Goal: Information Seeking & Learning: Check status

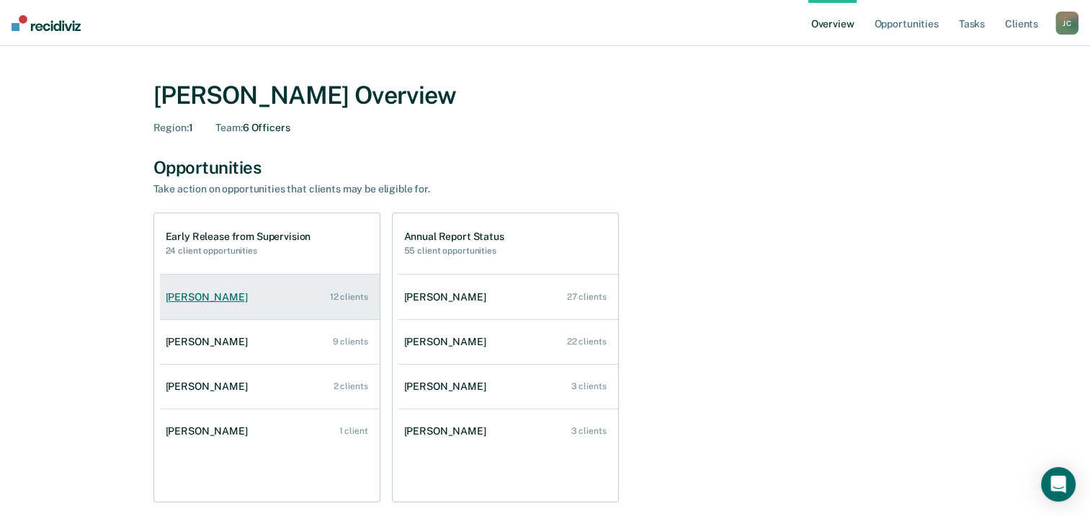
click at [197, 300] on div "[PERSON_NAME]" at bounding box center [210, 297] width 88 height 12
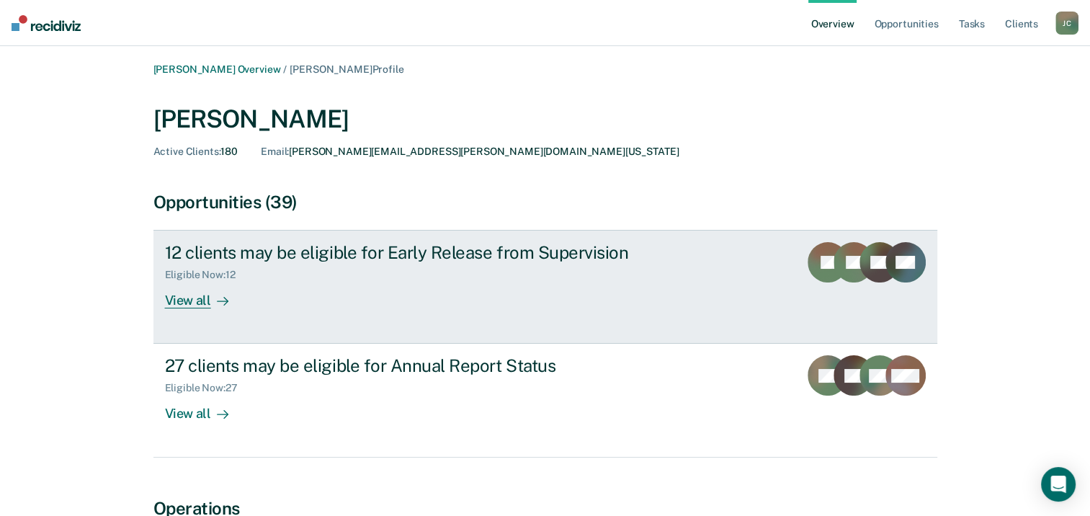
click at [197, 300] on div "View all" at bounding box center [205, 295] width 81 height 28
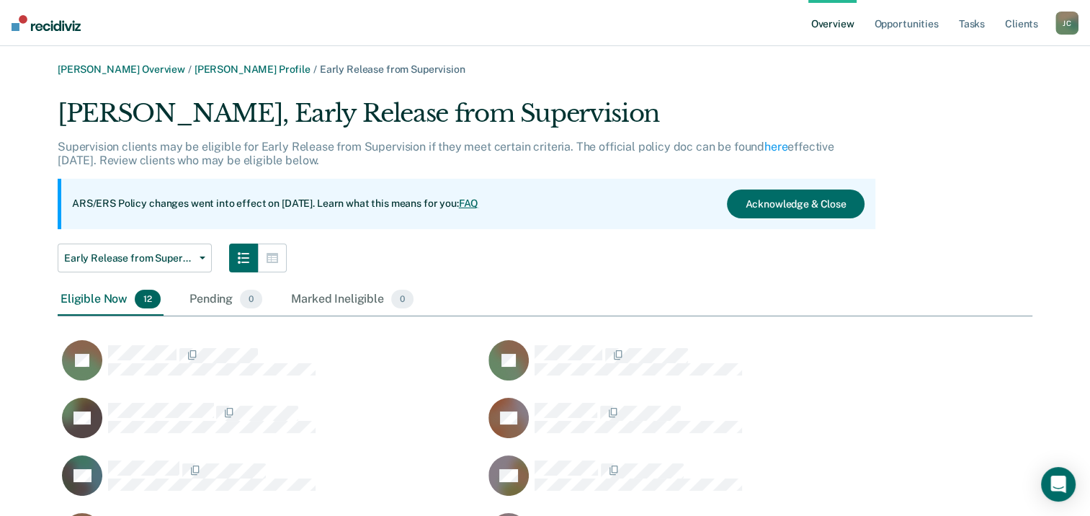
scroll to position [574, 963]
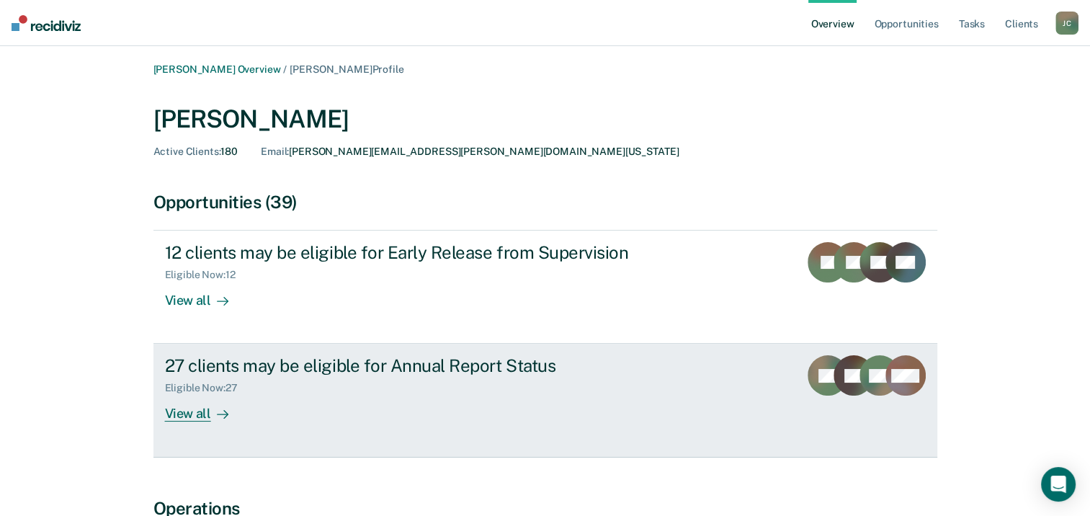
click at [189, 418] on div "View all" at bounding box center [205, 408] width 81 height 28
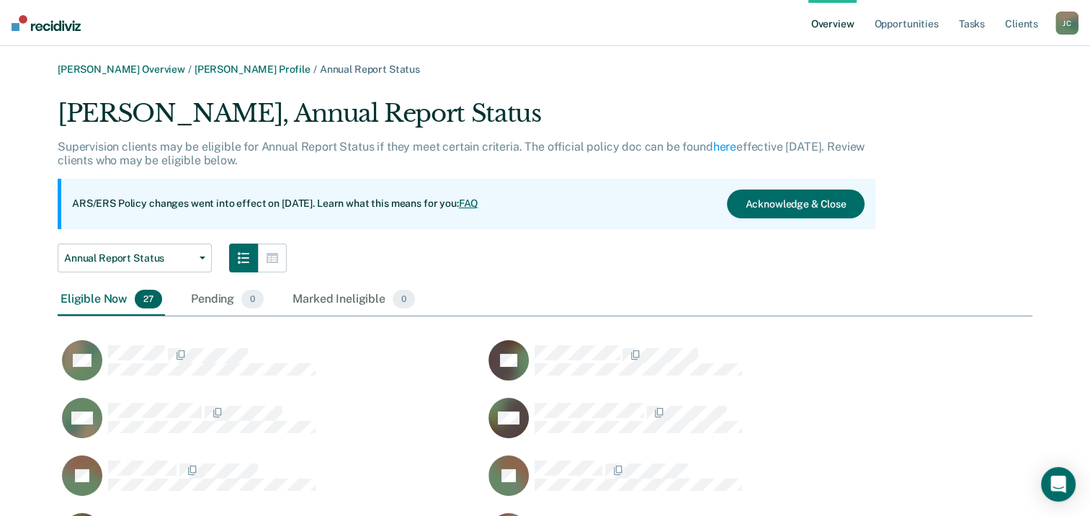
scroll to position [1035, 963]
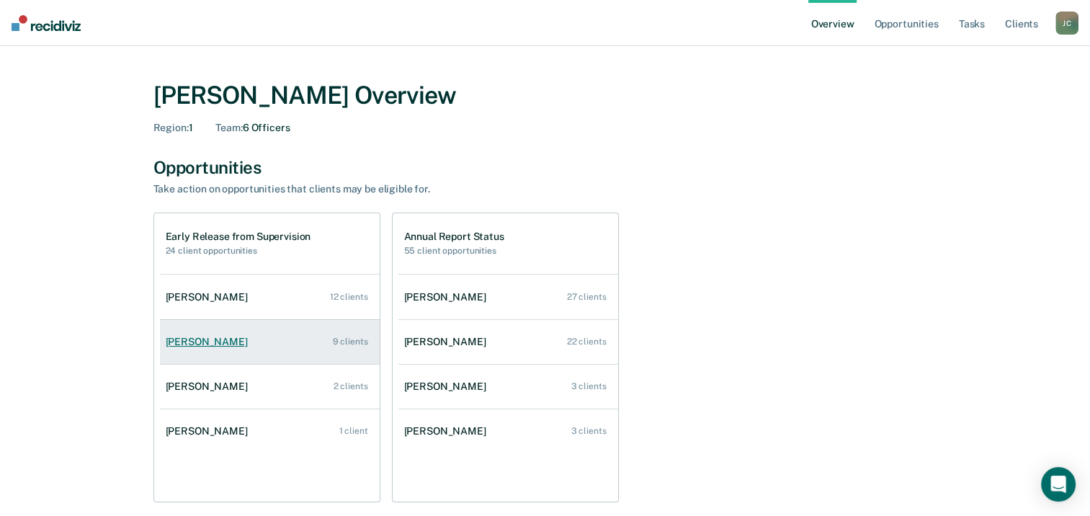
click at [213, 340] on div "[PERSON_NAME]" at bounding box center [210, 342] width 88 height 12
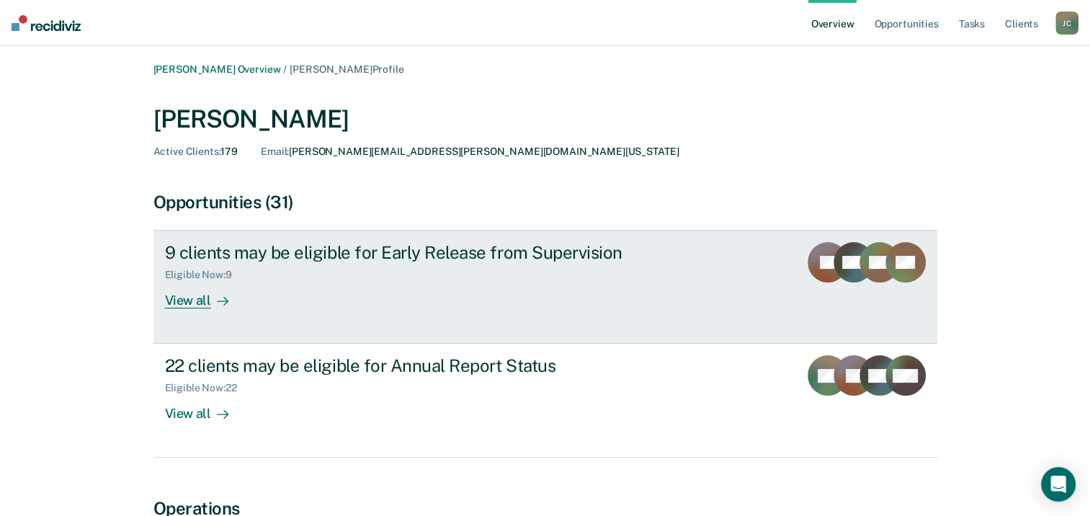
click at [187, 303] on div "View all" at bounding box center [205, 295] width 81 height 28
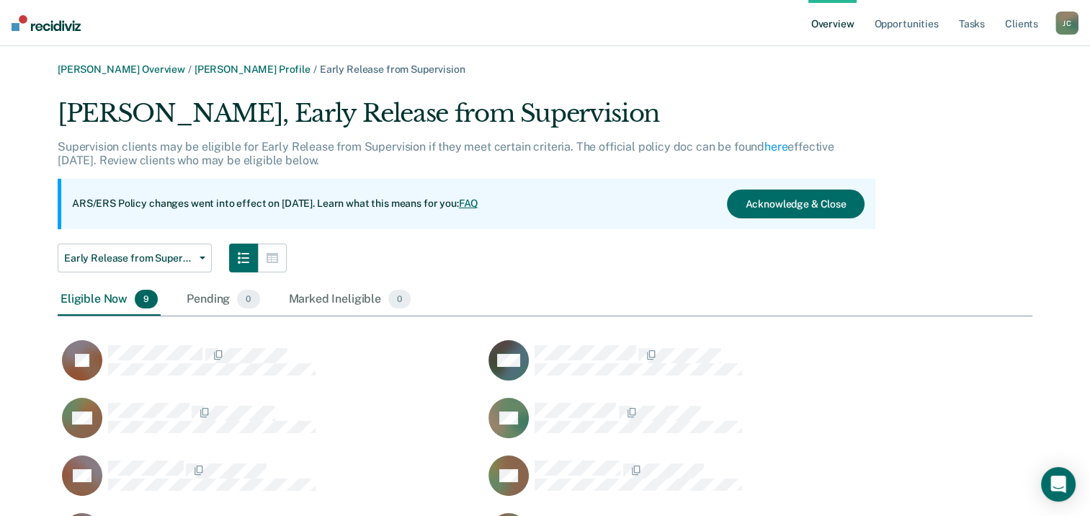
scroll to position [516, 963]
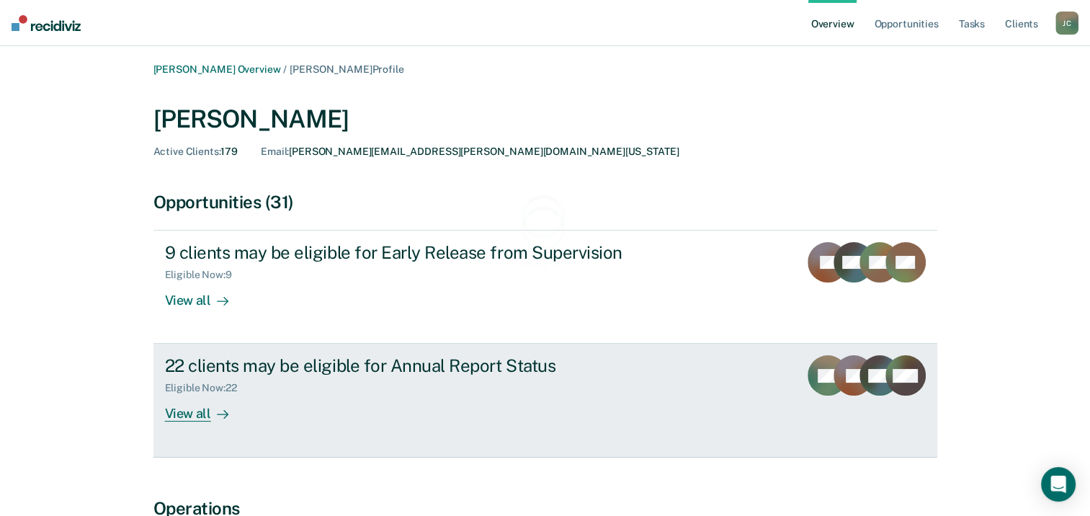
scroll to position [144, 0]
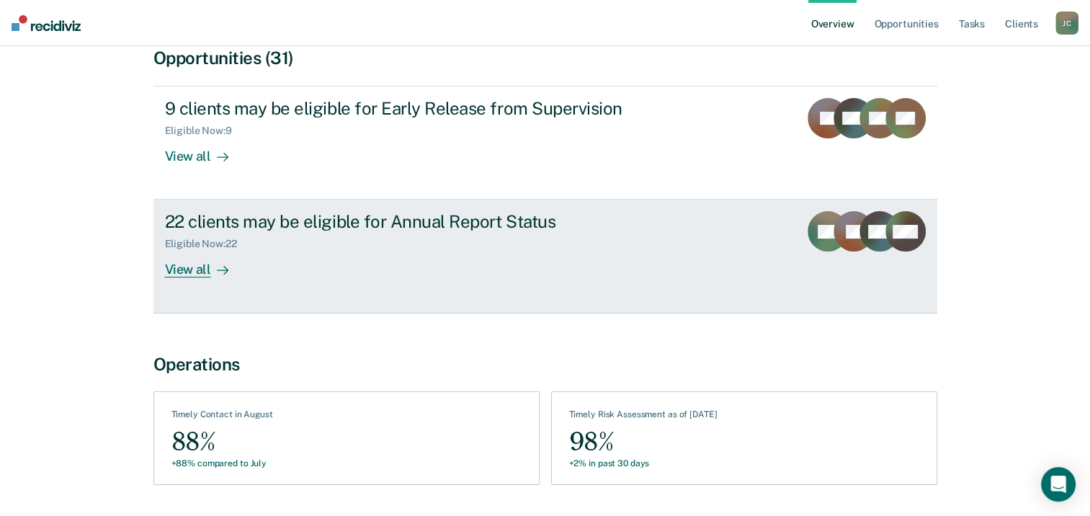
click at [205, 274] on div "View all" at bounding box center [205, 264] width 81 height 28
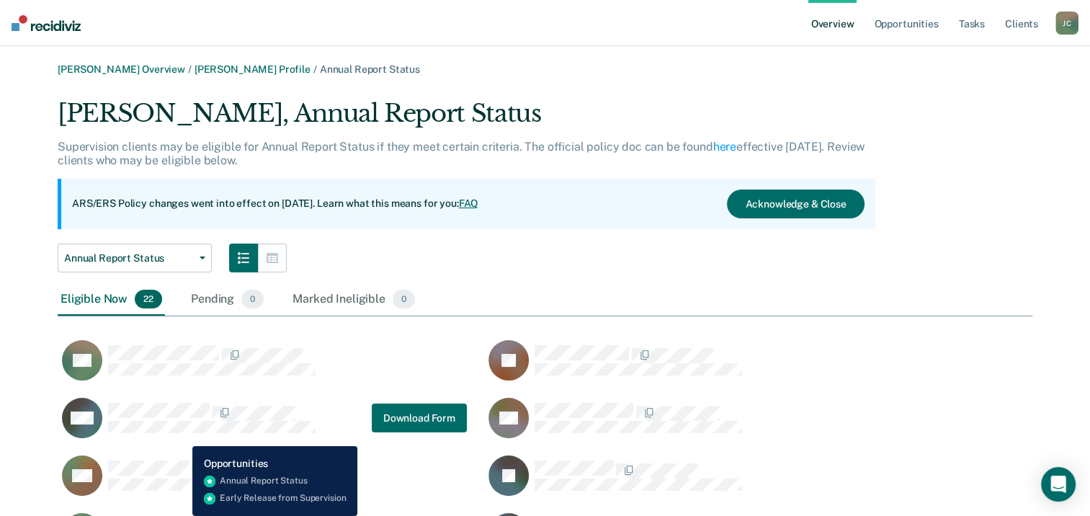
scroll to position [503, 0]
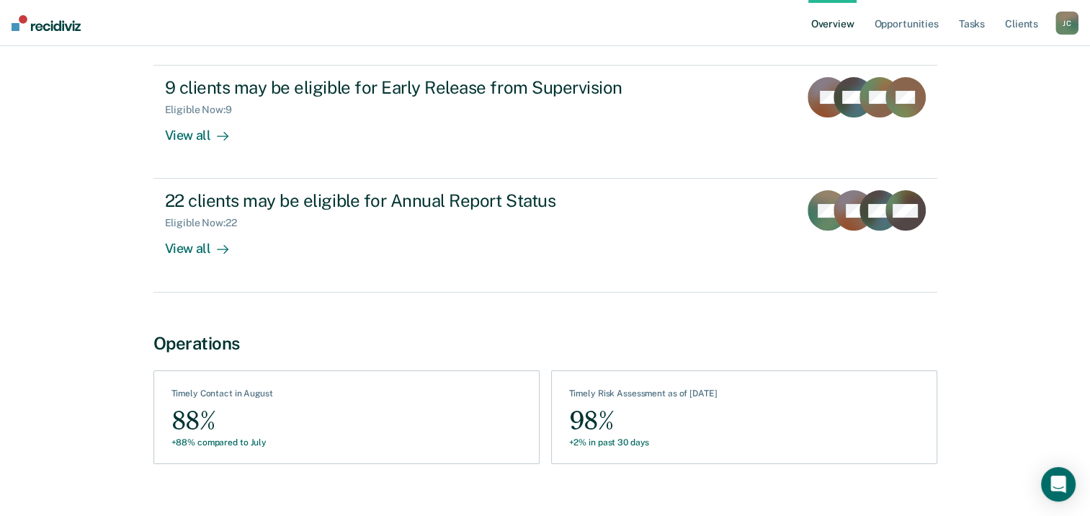
scroll to position [187, 0]
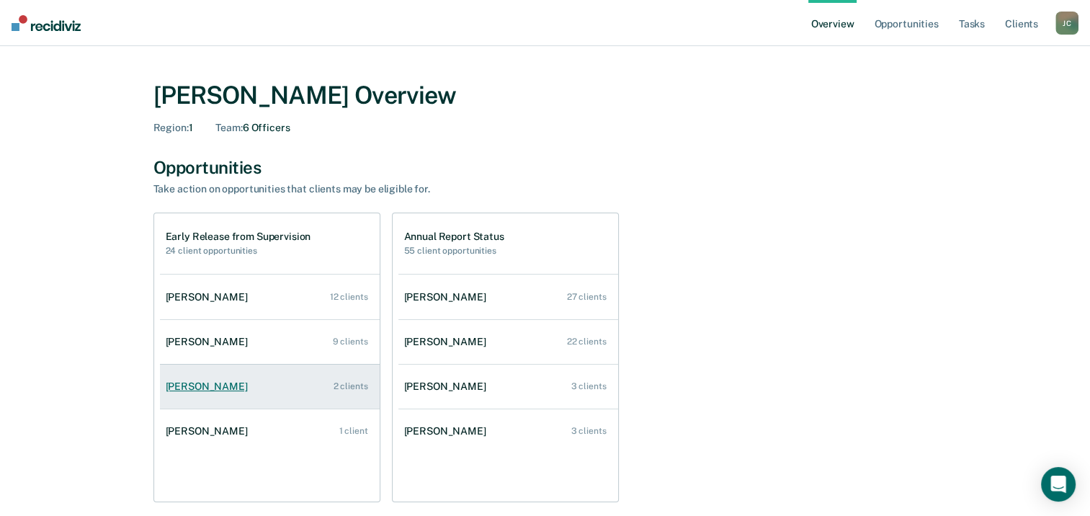
click at [194, 386] on div "[PERSON_NAME]" at bounding box center [210, 386] width 88 height 12
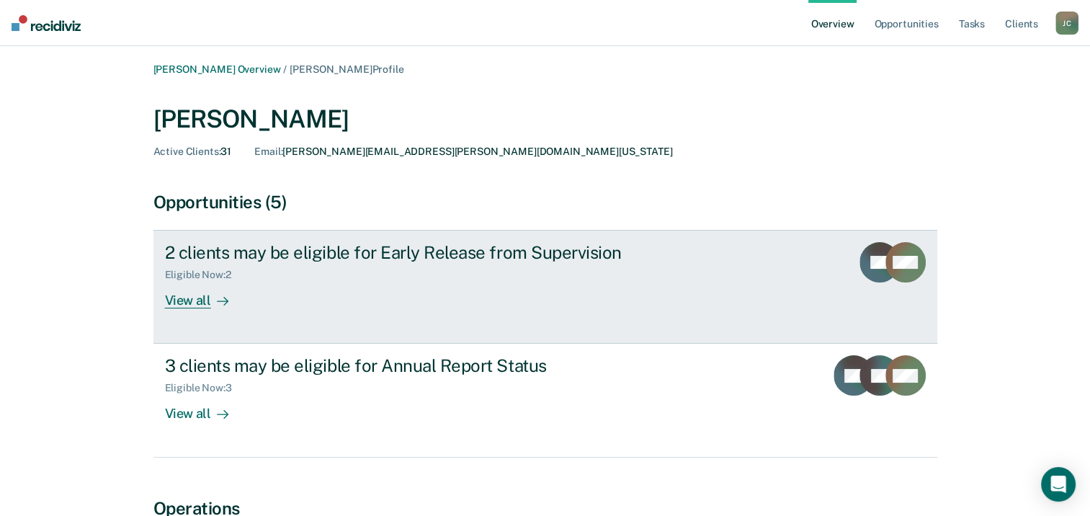
click at [200, 302] on div "View all" at bounding box center [205, 295] width 81 height 28
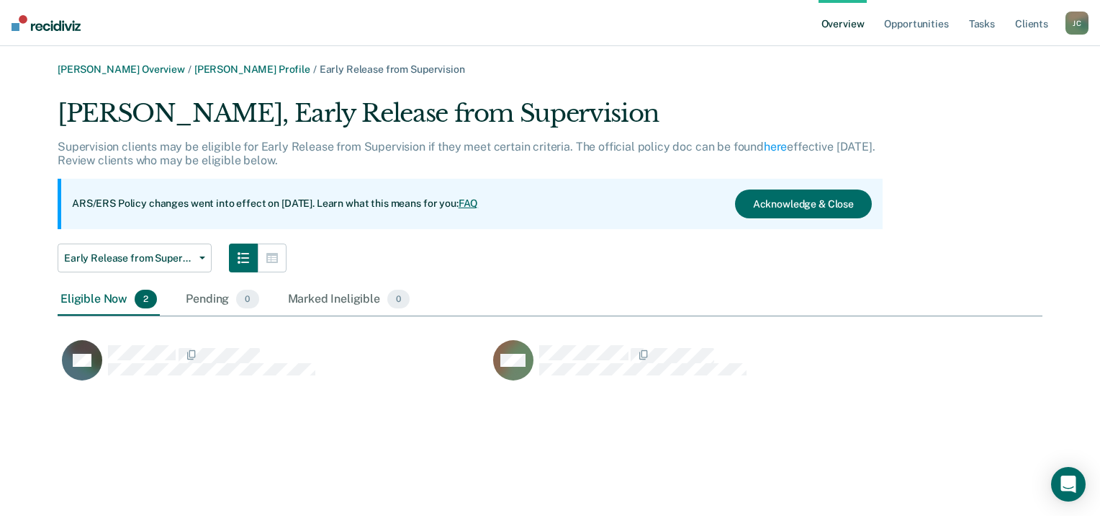
scroll to position [286, 974]
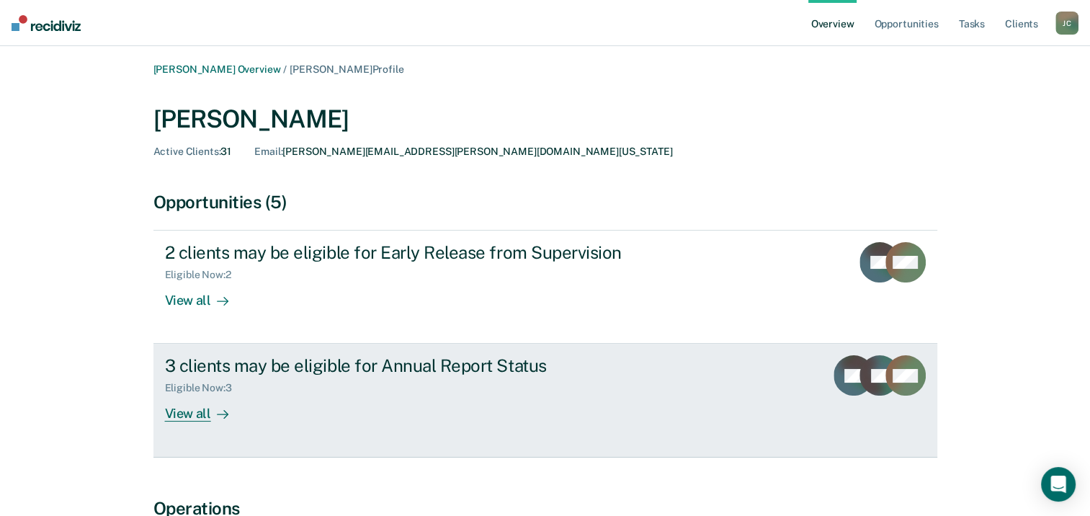
click at [183, 415] on div "View all" at bounding box center [205, 408] width 81 height 28
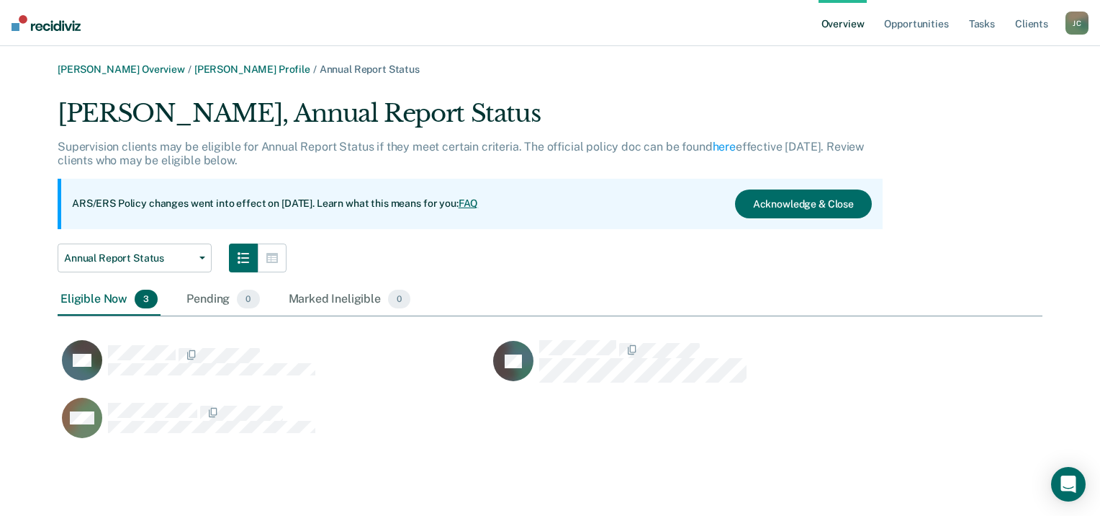
scroll to position [344, 974]
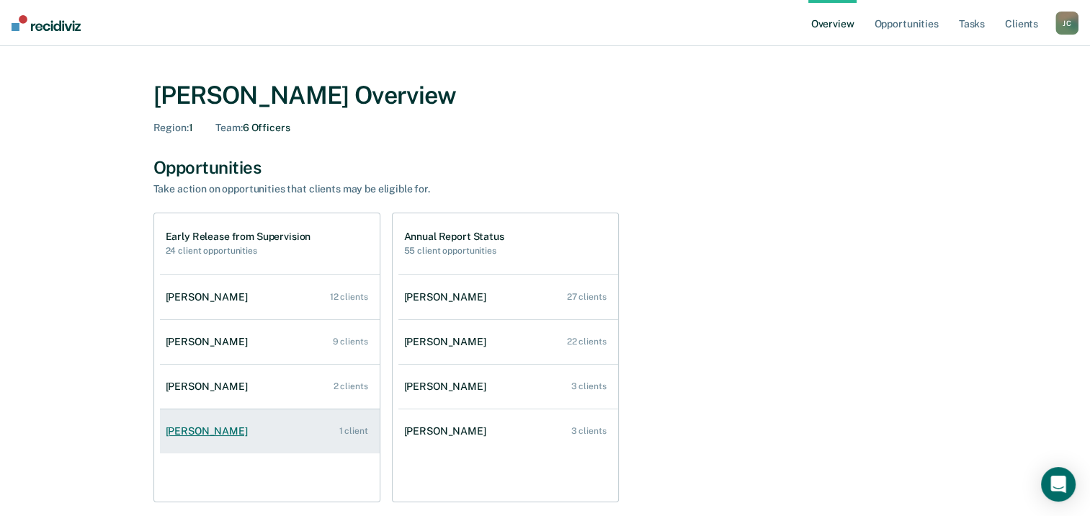
click at [175, 431] on div "[PERSON_NAME]" at bounding box center [210, 431] width 88 height 12
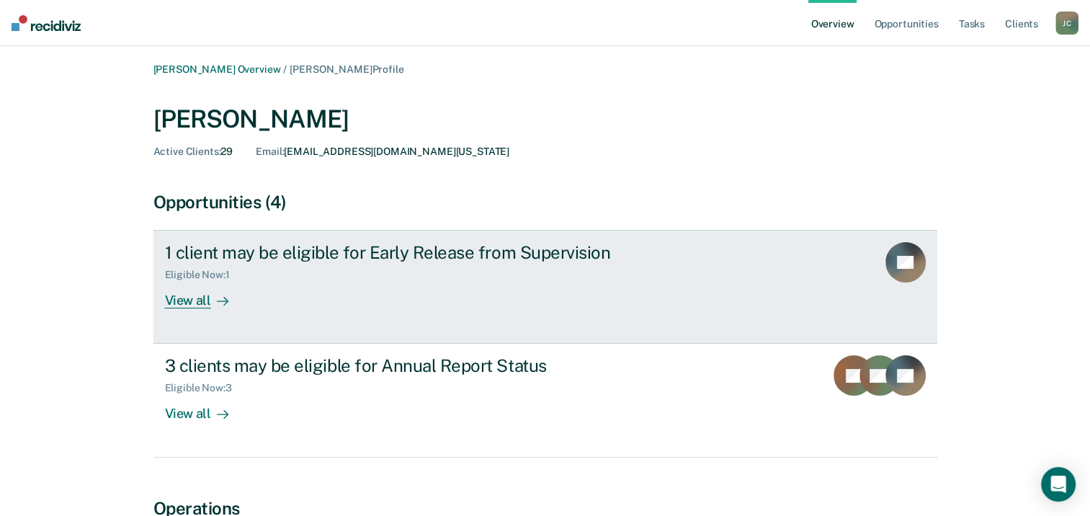
click at [199, 299] on div "View all" at bounding box center [205, 295] width 81 height 28
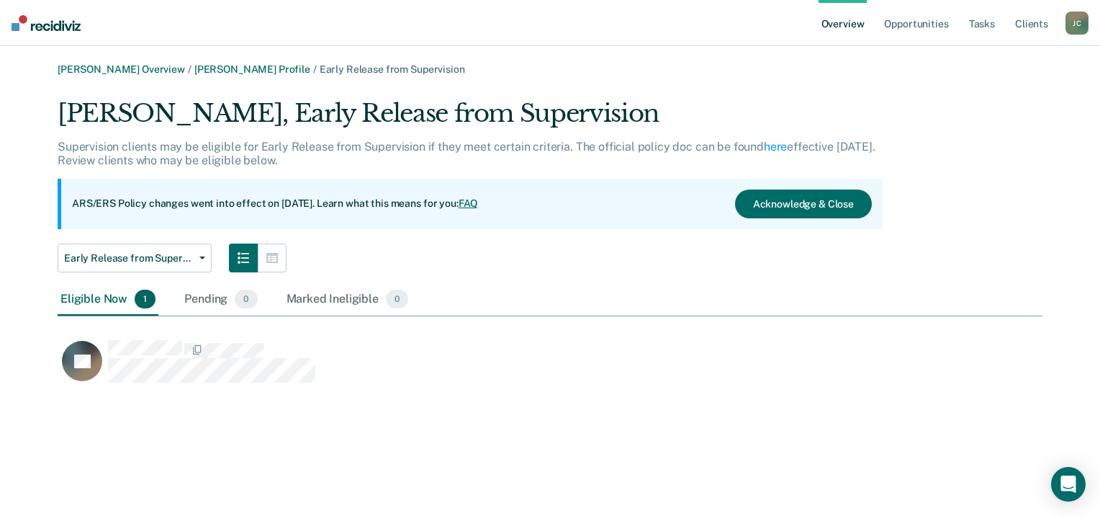
scroll to position [286, 974]
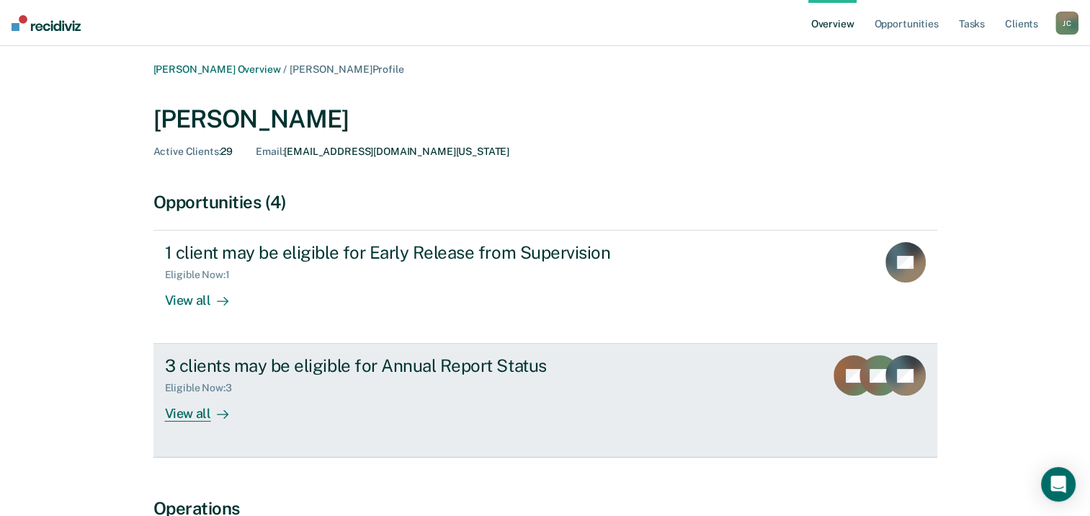
click at [205, 410] on div "View all" at bounding box center [205, 408] width 81 height 28
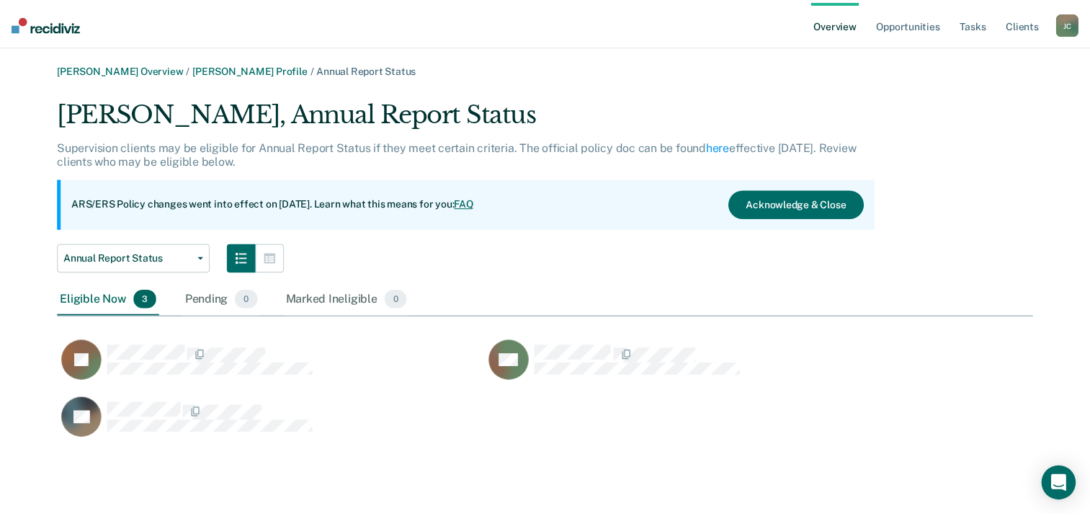
scroll to position [344, 974]
